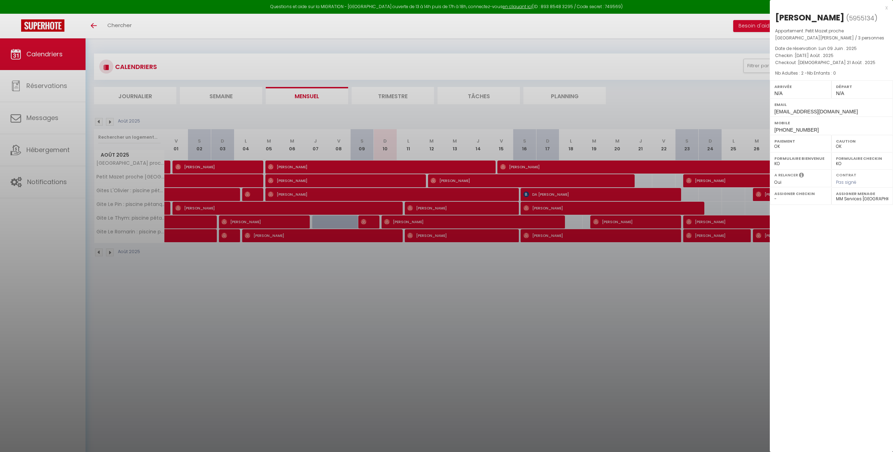
select select "0"
select select "25329"
click at [54, 110] on div at bounding box center [446, 226] width 893 height 452
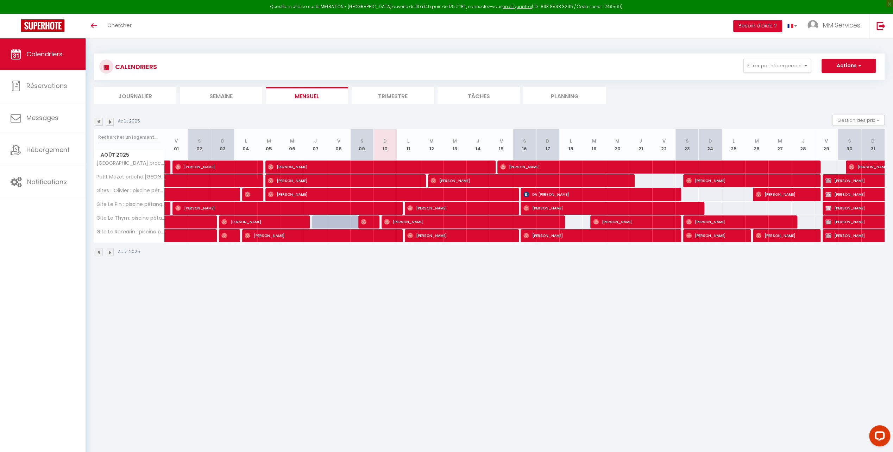
click at [52, 91] on link "Réservations" at bounding box center [42, 86] width 85 height 32
select select "not_cancelled"
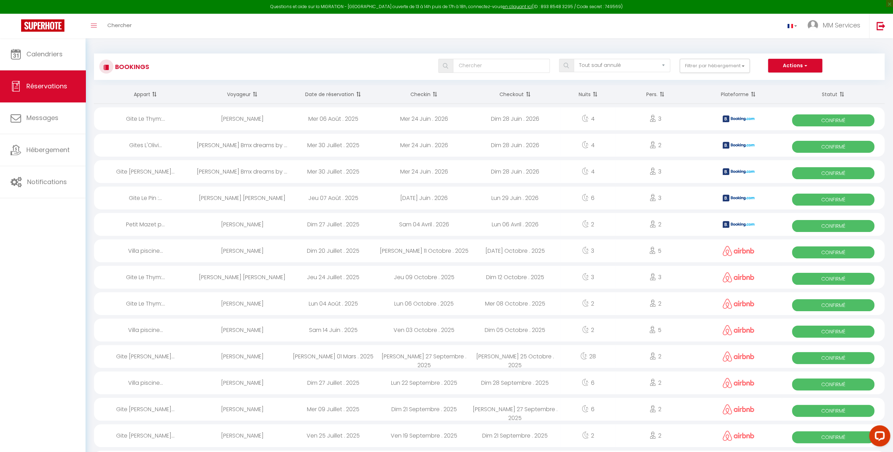
click at [348, 93] on th "Date de réservation" at bounding box center [332, 94] width 91 height 19
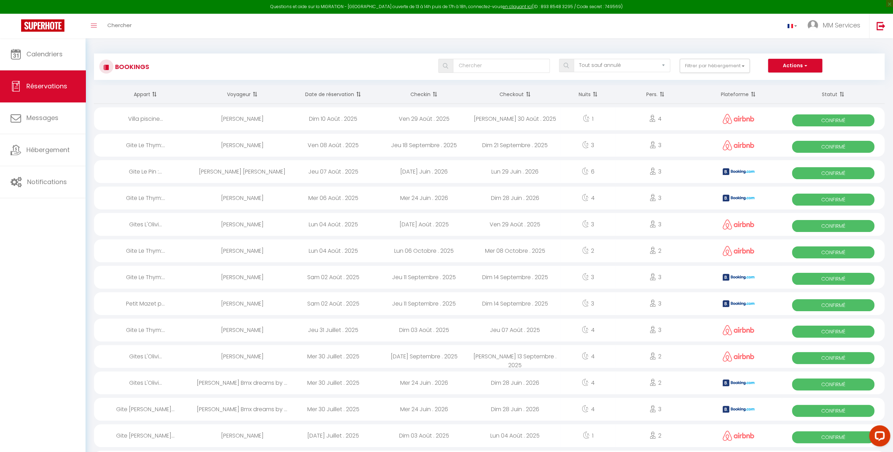
click at [358, 93] on span at bounding box center [357, 94] width 7 height 14
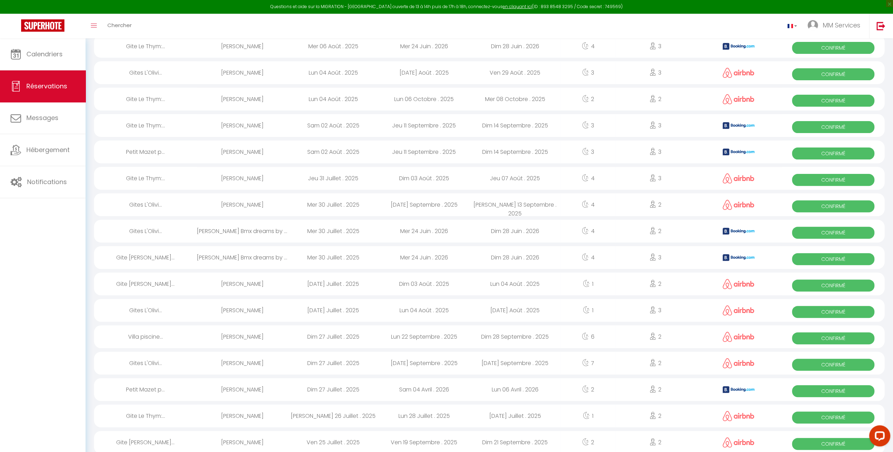
scroll to position [141, 0]
